Goal: Task Accomplishment & Management: Manage account settings

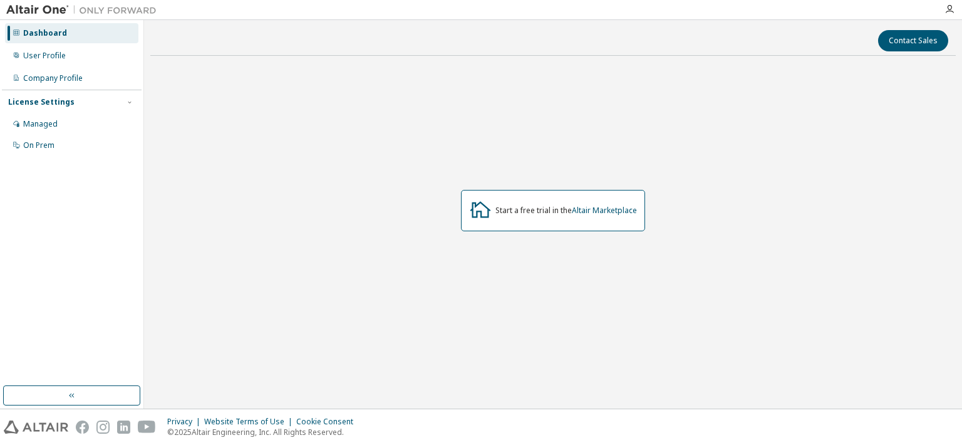
click at [96, 54] on div "User Profile" at bounding box center [71, 56] width 133 height 20
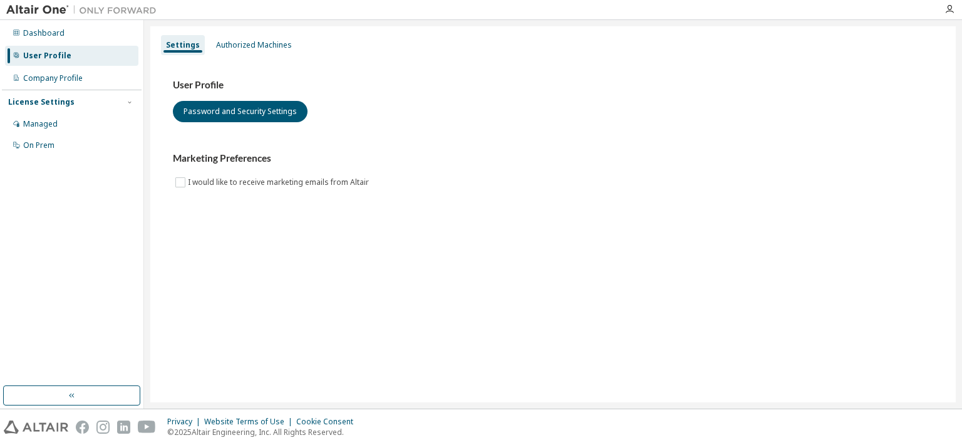
click at [256, 47] on div "Authorized Machines" at bounding box center [254, 45] width 76 height 10
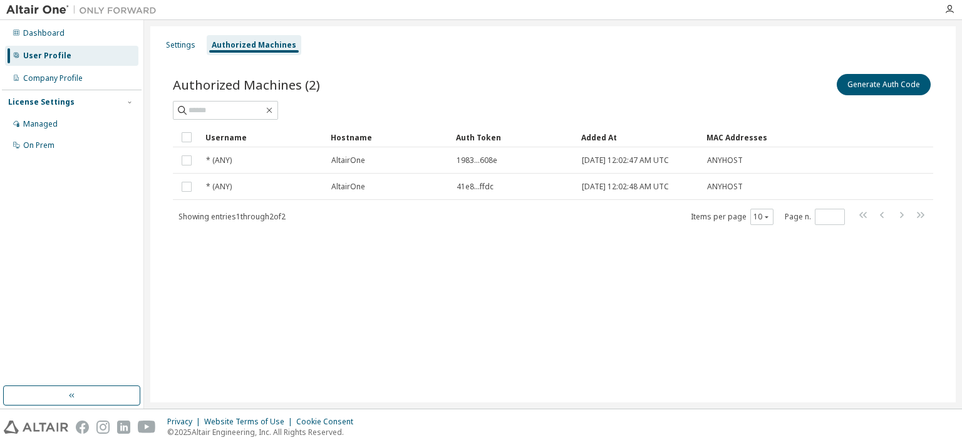
click at [190, 46] on div "Settings" at bounding box center [180, 45] width 29 height 10
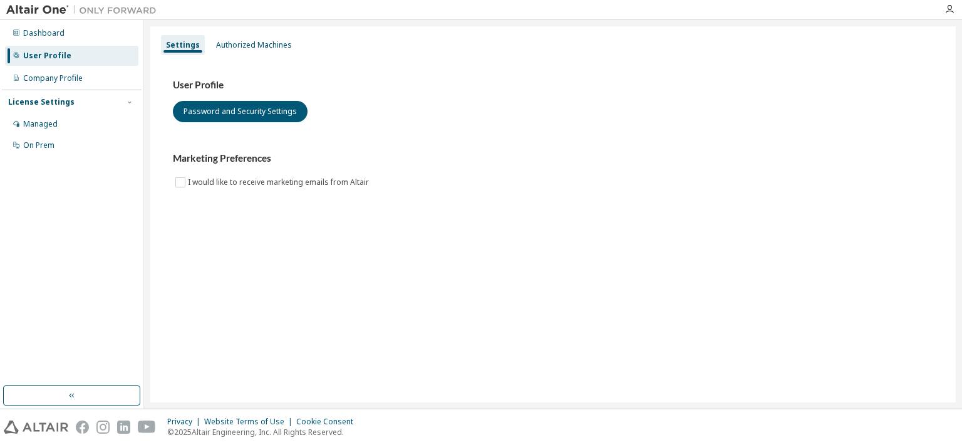
click at [91, 125] on div "Managed" at bounding box center [71, 124] width 133 height 20
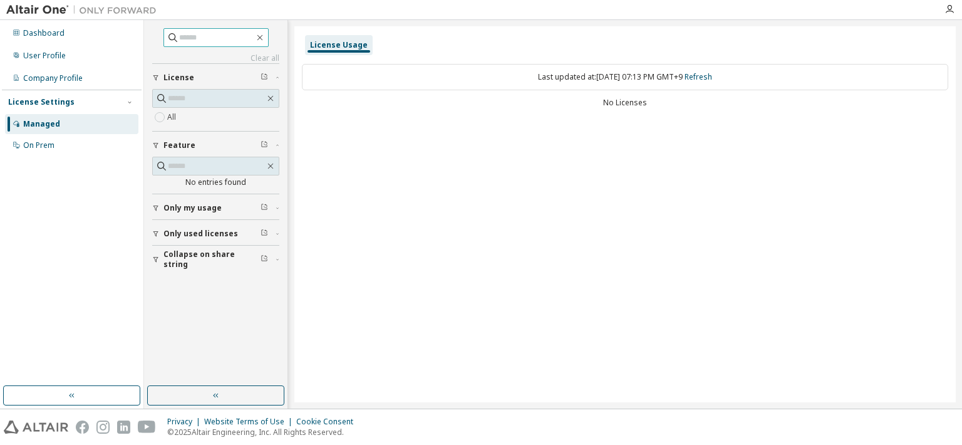
click at [216, 40] on input "text" at bounding box center [216, 37] width 75 height 13
click at [208, 234] on span "Only used licenses" at bounding box center [200, 234] width 75 height 10
click at [157, 204] on icon "button" at bounding box center [156, 208] width 8 height 8
click at [76, 138] on div "On Prem" at bounding box center [71, 145] width 133 height 20
